Goal: Transaction & Acquisition: Purchase product/service

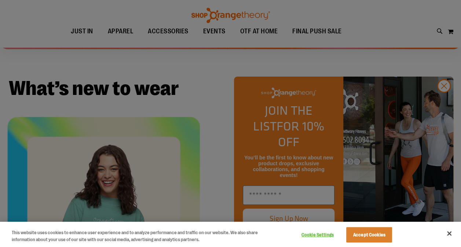
scroll to position [188, 0]
click at [445, 100] on div at bounding box center [230, 123] width 461 height 247
click at [446, 231] on button "Close" at bounding box center [449, 234] width 16 height 16
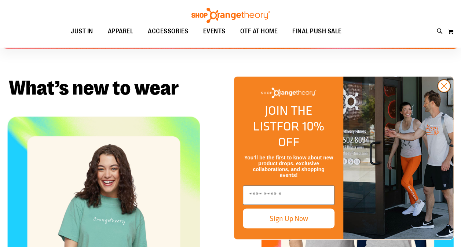
click at [442, 89] on icon "Close dialog" at bounding box center [444, 86] width 5 height 5
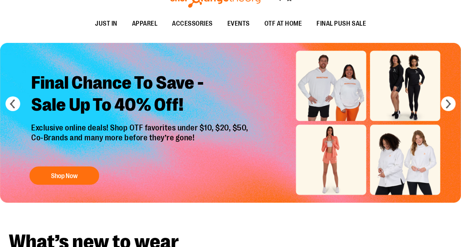
scroll to position [0, 0]
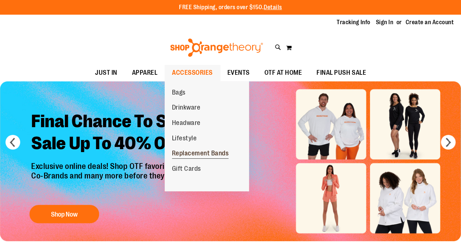
click at [186, 156] on span "Replacement Bands" at bounding box center [200, 154] width 57 height 9
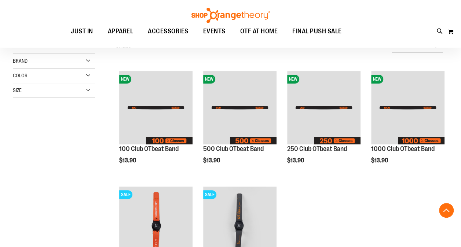
scroll to position [149, 0]
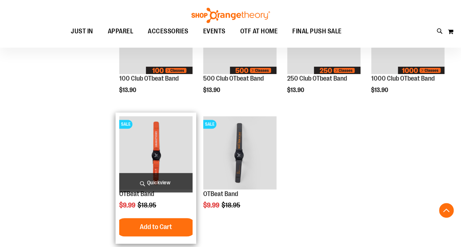
click at [146, 143] on img "product" at bounding box center [155, 152] width 73 height 73
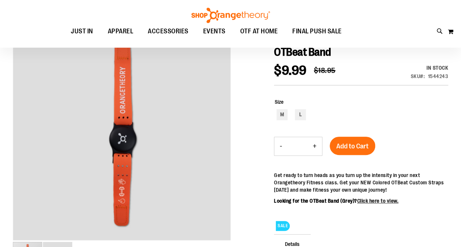
scroll to position [81, 0]
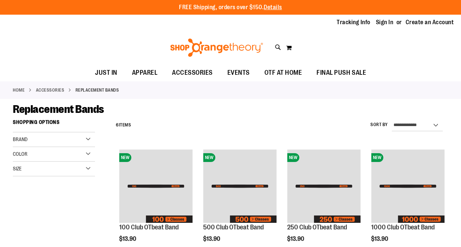
click at [228, 48] on img at bounding box center [216, 48] width 95 height 18
